Goal: Task Accomplishment & Management: Complete application form

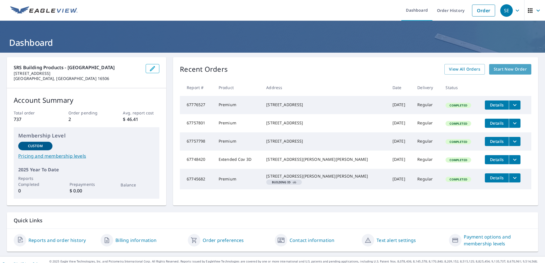
click at [510, 70] on span "Start New Order" at bounding box center [509, 69] width 33 height 7
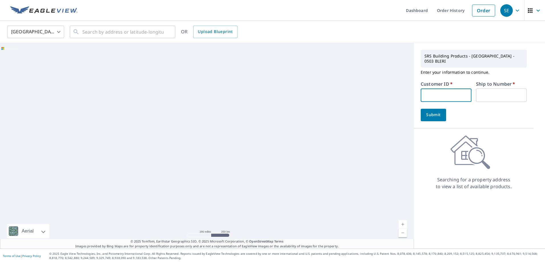
click at [443, 91] on input "text" at bounding box center [446, 95] width 51 height 13
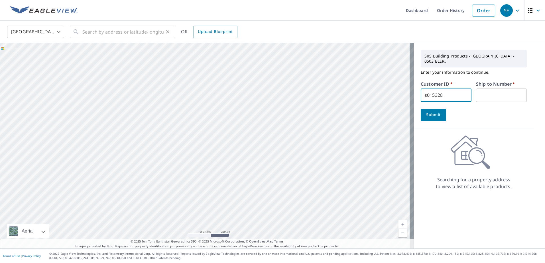
type input "s015328"
click at [138, 33] on input "text" at bounding box center [122, 32] width 81 height 16
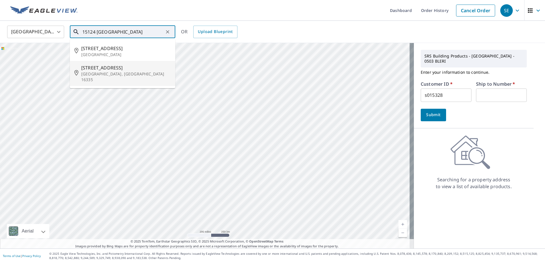
click at [112, 70] on span "[STREET_ADDRESS]" at bounding box center [125, 67] width 89 height 7
type input "[STREET_ADDRESS][PERSON_NAME]"
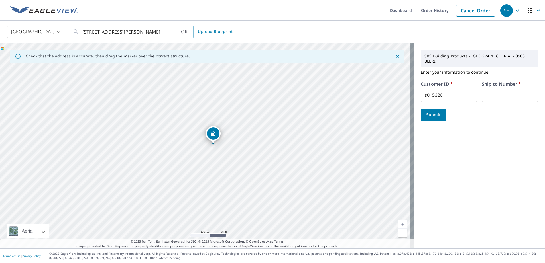
click at [430, 111] on span "Submit" at bounding box center [433, 114] width 16 height 7
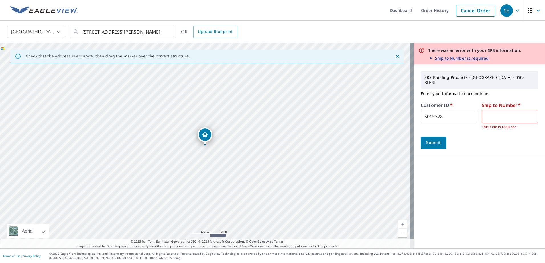
click at [493, 115] on input "text" at bounding box center [509, 116] width 56 height 13
type input "1"
click at [428, 139] on span "Submit" at bounding box center [433, 142] width 16 height 7
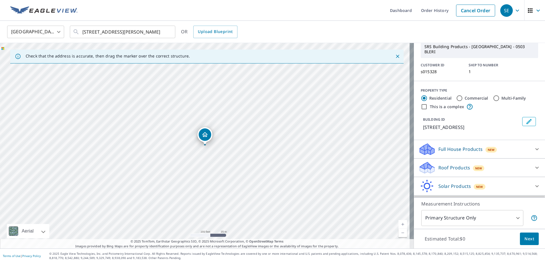
scroll to position [38, 0]
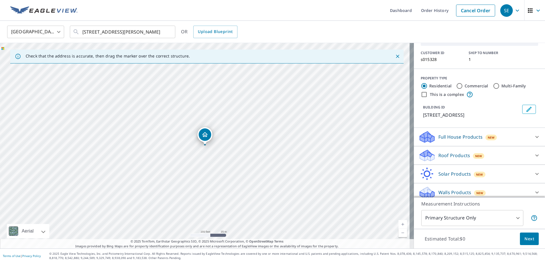
click at [438, 156] on p "Roof Products" at bounding box center [454, 155] width 32 height 7
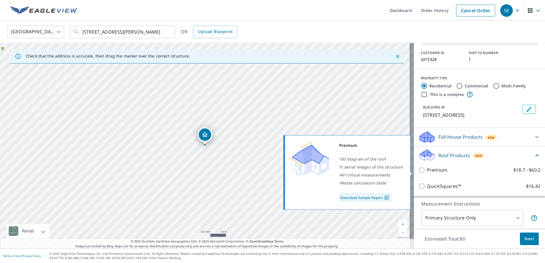
click at [430, 170] on p "Premium" at bounding box center [437, 170] width 20 height 7
click at [427, 170] on input "Premium $18.7 - $60.2" at bounding box center [422, 170] width 9 height 7
checkbox input "true"
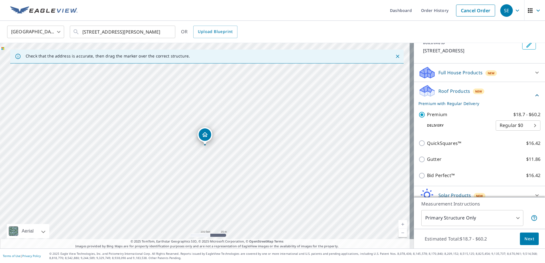
scroll to position [114, 0]
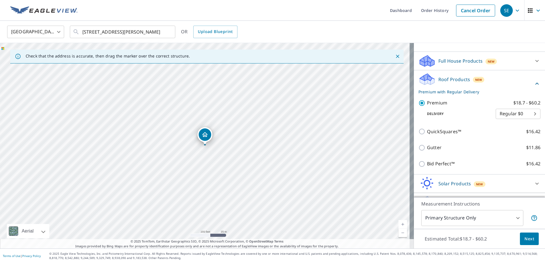
click at [528, 240] on span "Next" at bounding box center [529, 239] width 10 height 7
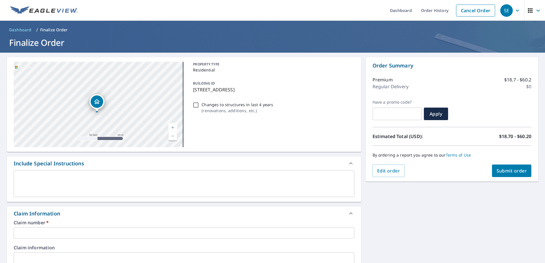
drag, startPoint x: 104, startPoint y: 117, endPoint x: 120, endPoint y: 105, distance: 19.0
click at [120, 105] on div "[STREET_ADDRESS][PERSON_NAME]" at bounding box center [99, 104] width 170 height 85
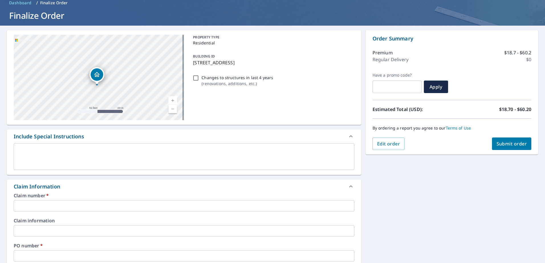
scroll to position [114, 0]
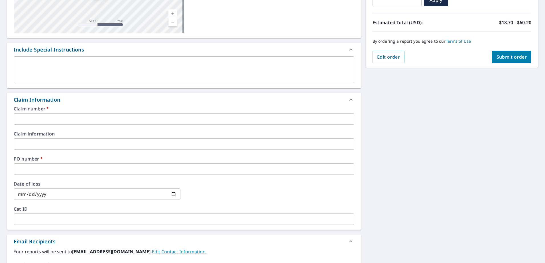
click at [60, 121] on input "text" at bounding box center [184, 118] width 340 height 11
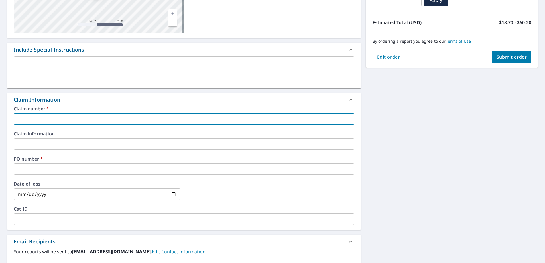
type input "1"
checkbox input "true"
type input "15"
checkbox input "true"
type input "151"
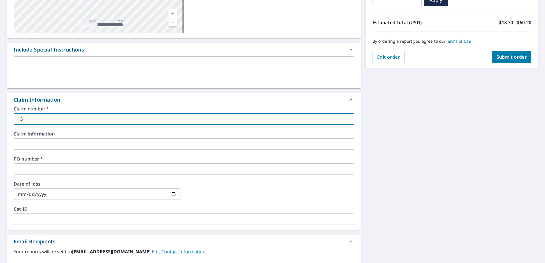
checkbox input "true"
type input "1512"
checkbox input "true"
type input "15124"
checkbox input "true"
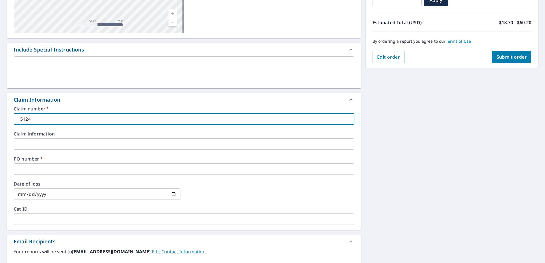
type input "15124"
checkbox input "true"
type input "15124 s"
checkbox input "true"
type input "15124 so"
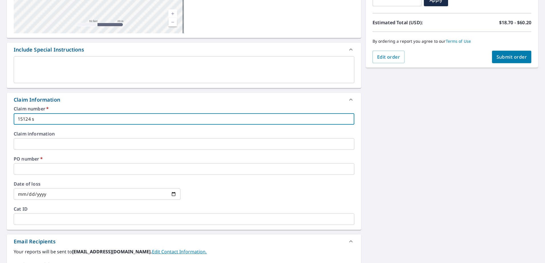
checkbox input "true"
type input "15124 sou"
checkbox input "true"
type input "15124 sout"
checkbox input "true"
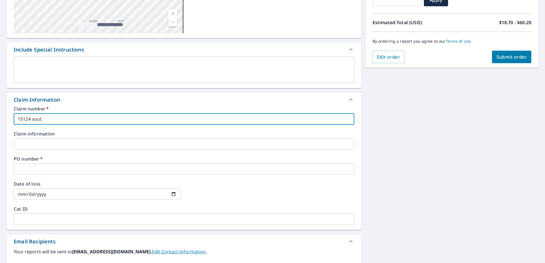
type input "15124 south"
checkbox input "true"
type input "15124 south"
checkbox input "true"
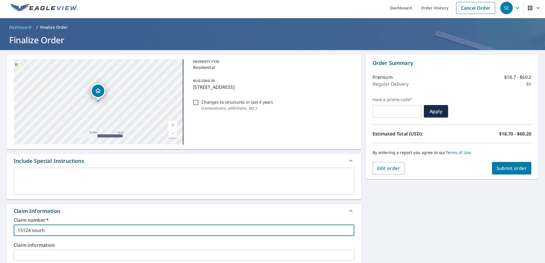
scroll to position [0, 0]
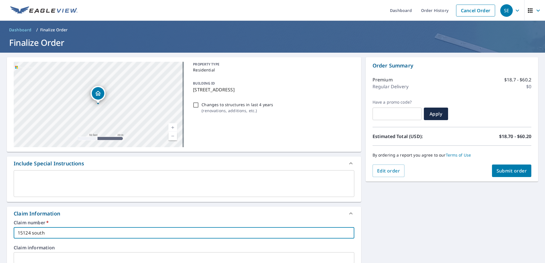
type input "15124 south"
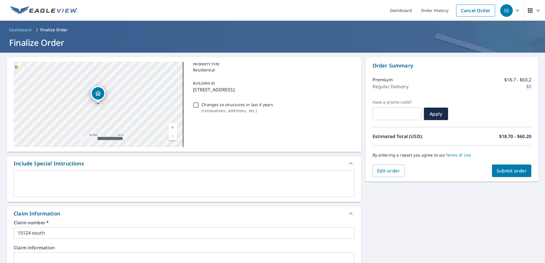
drag, startPoint x: 209, startPoint y: 90, endPoint x: 243, endPoint y: 91, distance: 33.9
click at [243, 91] on p "[STREET_ADDRESS]" at bounding box center [272, 89] width 159 height 7
checkbox input "true"
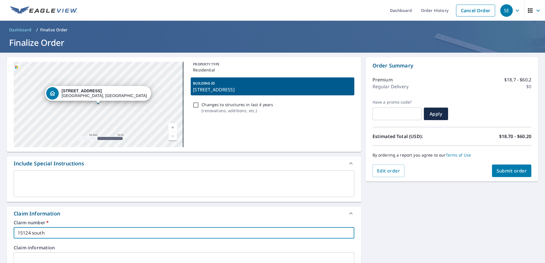
click at [54, 232] on input "15124 south" at bounding box center [184, 232] width 340 height 11
type input "15124 south m"
checkbox input "true"
type input "15124 [GEOGRAPHIC_DATA]"
checkbox input "true"
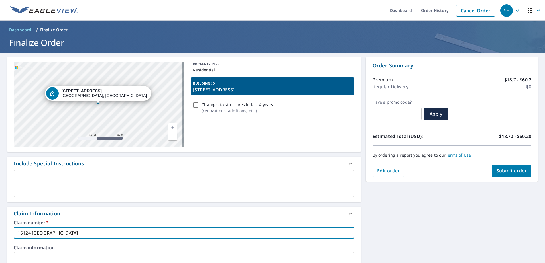
type input "15124 [GEOGRAPHIC_DATA]"
checkbox input "true"
type input "15124 [GEOGRAPHIC_DATA]"
checkbox input "true"
type input "15124 [GEOGRAPHIC_DATA]"
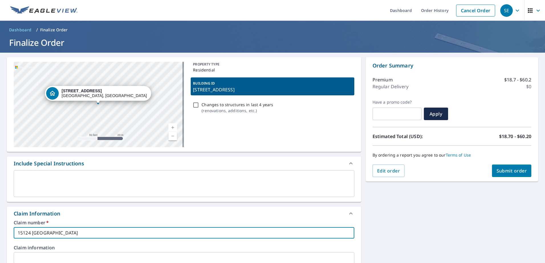
checkbox input "true"
type input "15124 south [PERSON_NAME]"
checkbox input "true"
type input "15124 south mosiert"
checkbox input "true"
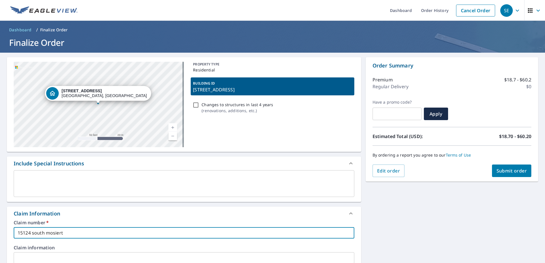
type input "15124 south mosierto"
checkbox input "true"
type input "15124 south mosiertow"
checkbox input "true"
type input "15124 south mosiertown"
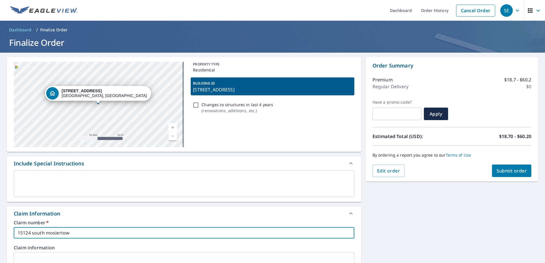
checkbox input "true"
type input "15124 south mosiertown"
checkbox input "true"
type input "15124 south mosiertown r"
checkbox input "true"
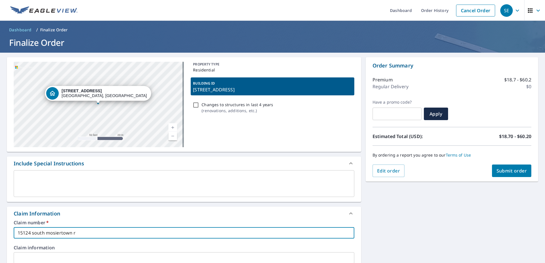
type input "15124 south mosiertown ro"
checkbox input "true"
type input "15124 south mosiertown roa"
checkbox input "true"
type input "[STREET_ADDRESS]"
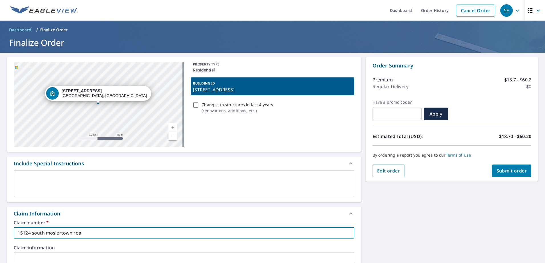
checkbox input "true"
type input "[STREET_ADDRESS]"
checkbox input "true"
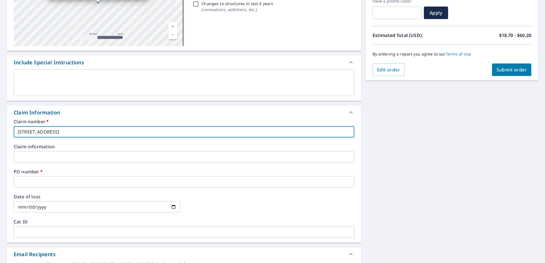
scroll to position [152, 0]
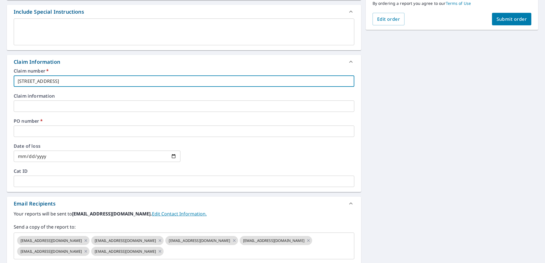
type input "[STREET_ADDRESS]"
click at [52, 130] on input "text" at bounding box center [184, 131] width 340 height 11
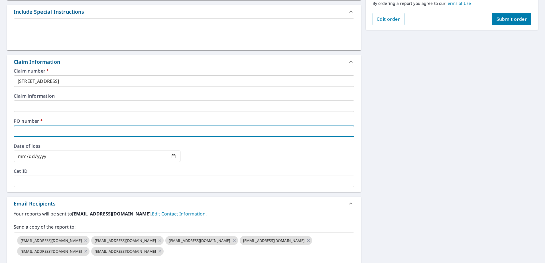
type input "s"
checkbox input "true"
type input "s0"
checkbox input "true"
type input "s01"
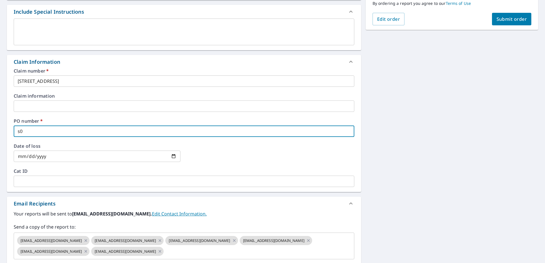
checkbox input "true"
type input "s015"
checkbox input "true"
type input "s0153"
checkbox input "true"
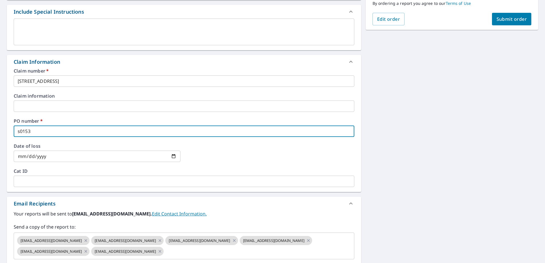
type input "s01532"
checkbox input "true"
type input "s015328"
checkbox input "true"
type input "s015328"
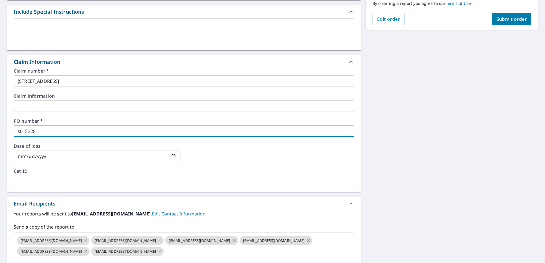
checkbox input "true"
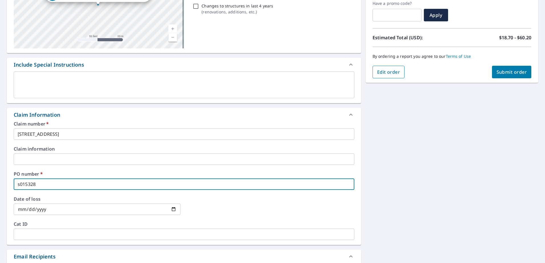
scroll to position [0, 0]
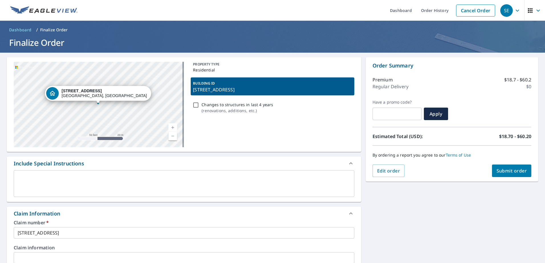
type input "s015328"
click at [508, 170] on span "Submit order" at bounding box center [511, 171] width 30 height 6
checkbox input "true"
